Goal: Find specific page/section: Find specific page/section

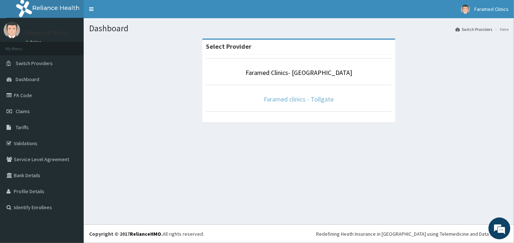
click at [299, 98] on link "Faramed clinics - Tollgate" at bounding box center [299, 99] width 70 height 8
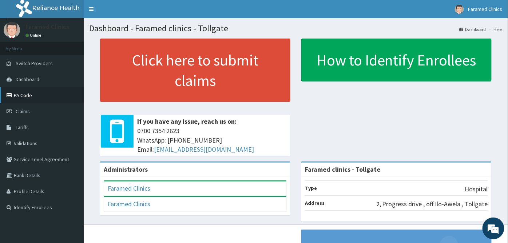
click at [25, 95] on link "PA Code" at bounding box center [42, 95] width 84 height 16
